Goal: Browse casually

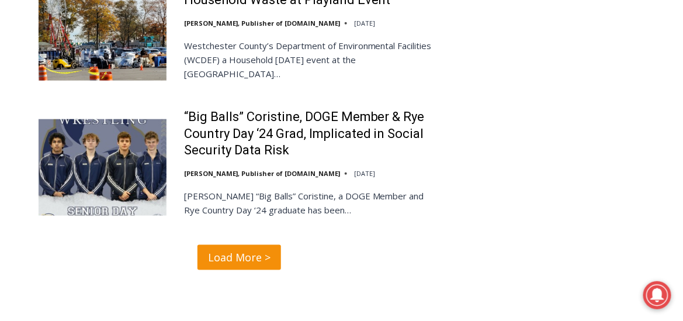
scroll to position [2527, 0]
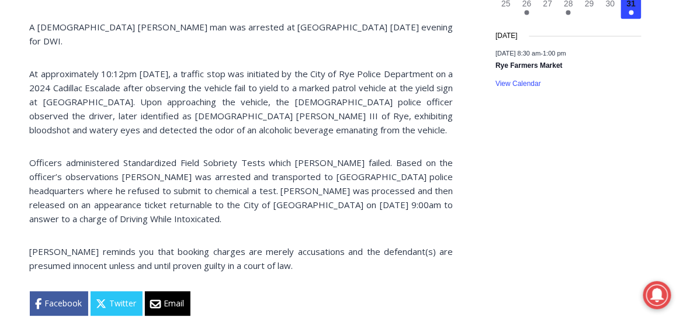
scroll to position [617, 0]
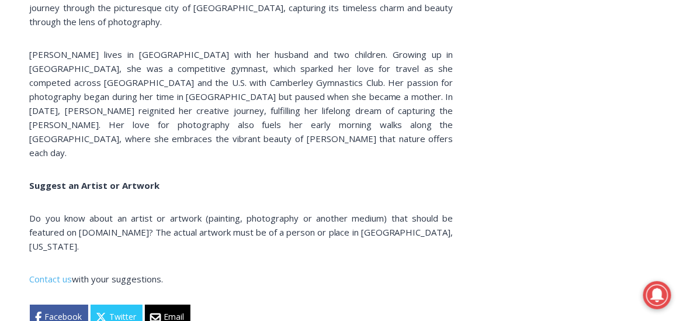
scroll to position [859, 0]
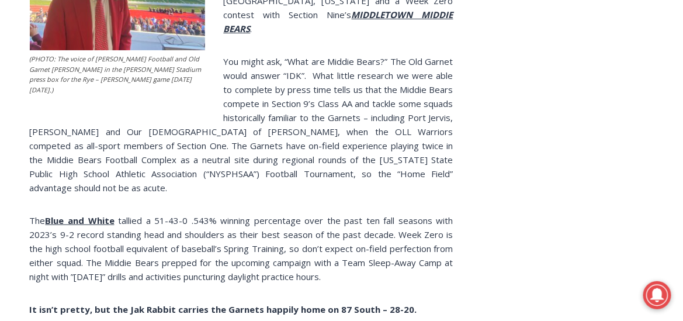
scroll to position [1196, 0]
